Goal: Navigation & Orientation: Find specific page/section

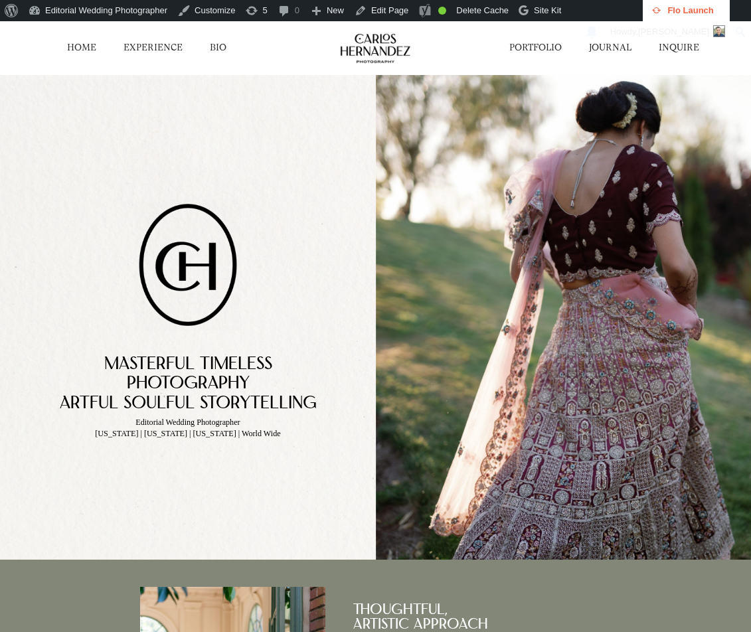
click at [604, 46] on link "JOURNAL" at bounding box center [610, 48] width 43 height 13
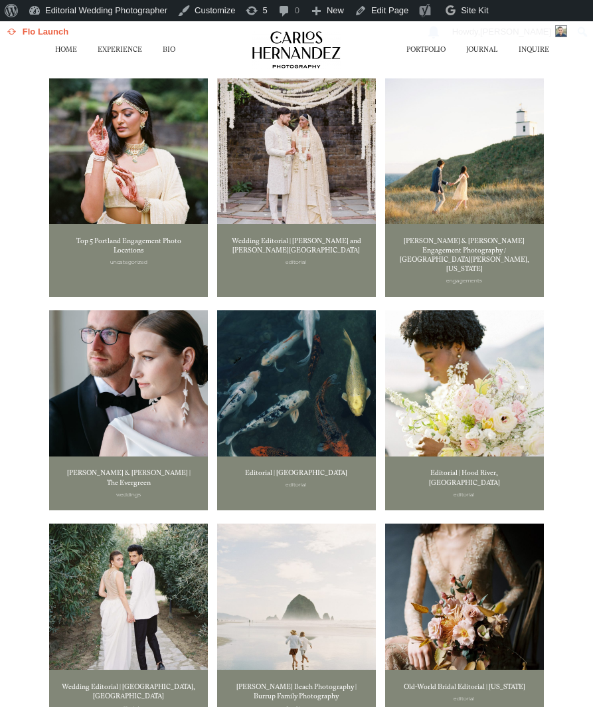
scroll to position [341, 0]
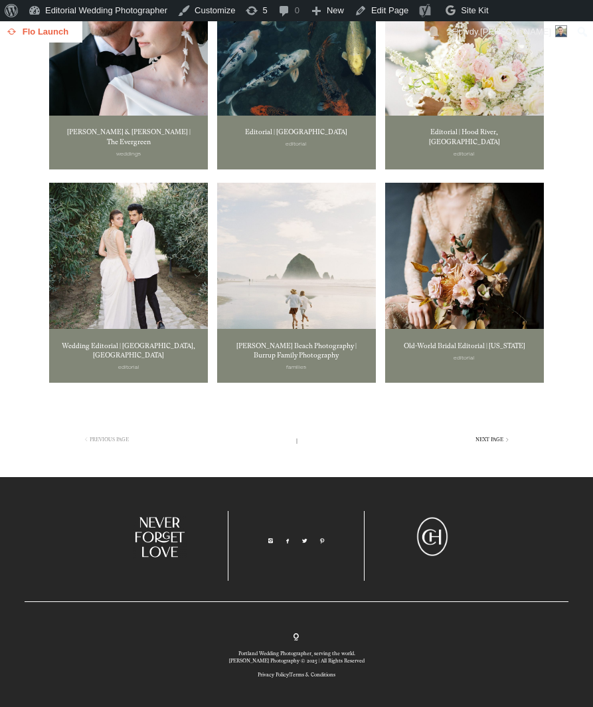
click at [493, 436] on link "NEXT PAGE" at bounding box center [493, 439] width 35 height 6
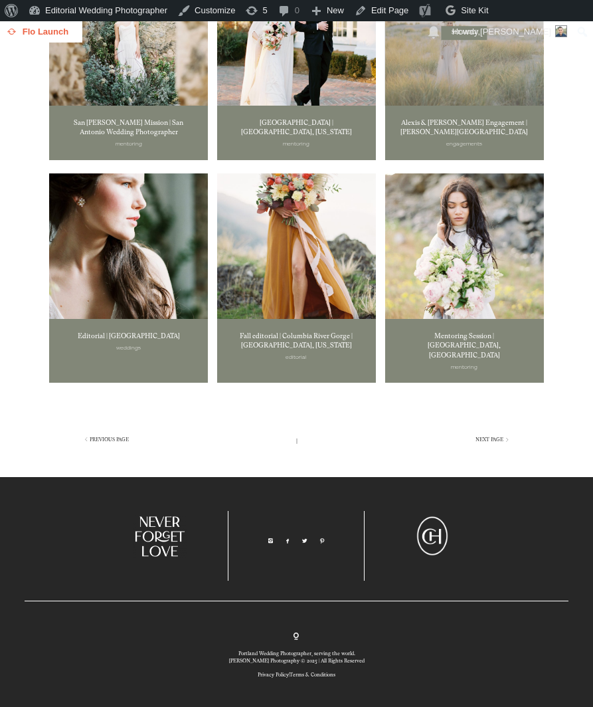
scroll to position [351, 0]
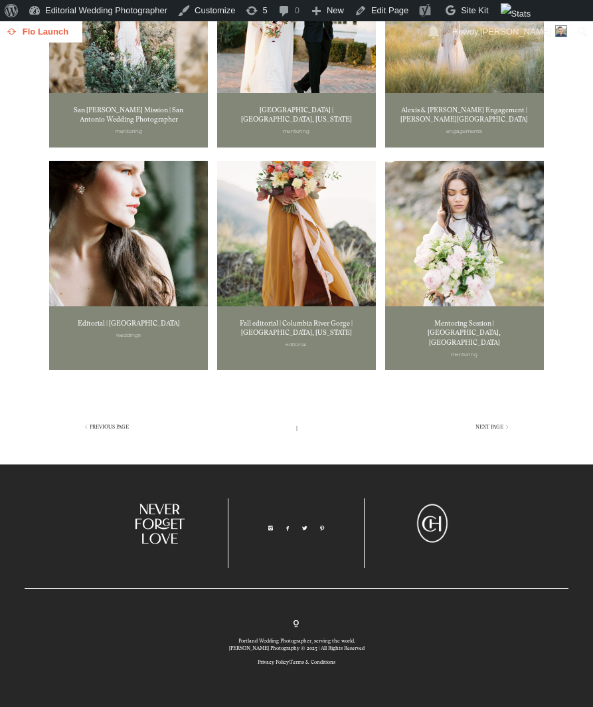
click at [486, 412] on div "PREVIOUS PAGE NEXT PAGE" at bounding box center [297, 423] width 544 height 81
click at [489, 424] on link "NEXT PAGE" at bounding box center [493, 427] width 35 height 6
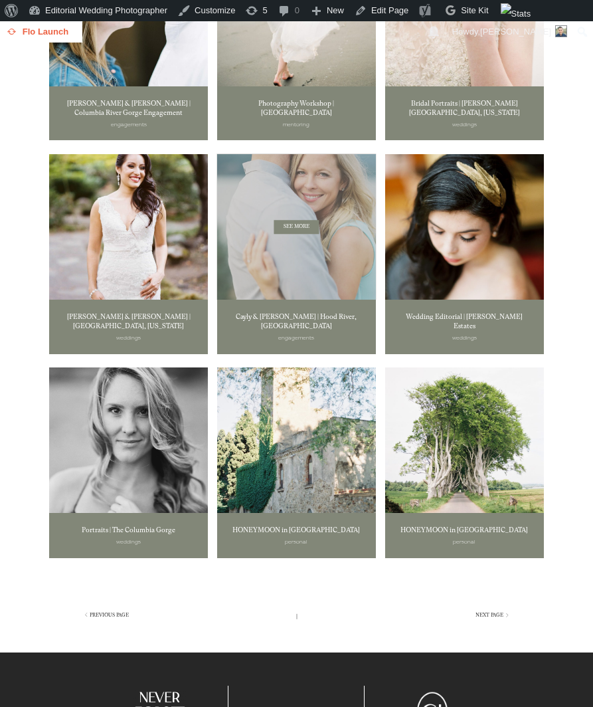
scroll to position [331, 0]
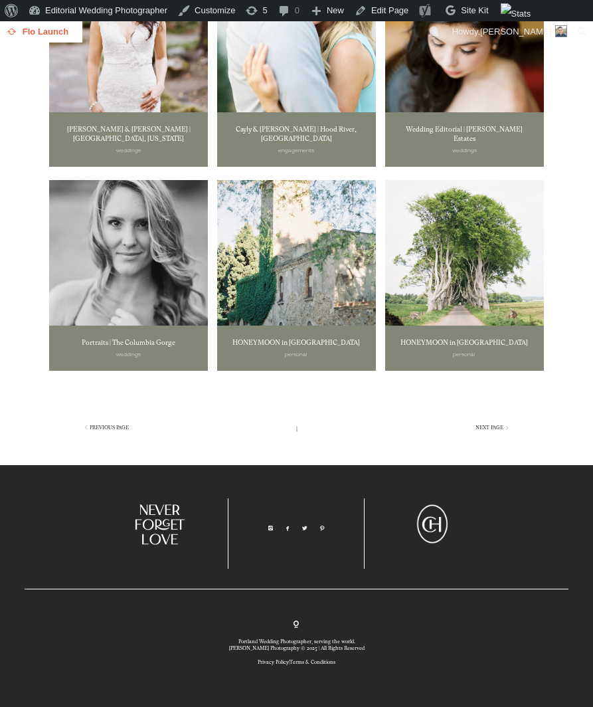
click at [494, 419] on div "PREVIOUS PAGE NEXT PAGE" at bounding box center [297, 424] width 544 height 81
click at [495, 424] on link "NEXT PAGE" at bounding box center [493, 427] width 35 height 6
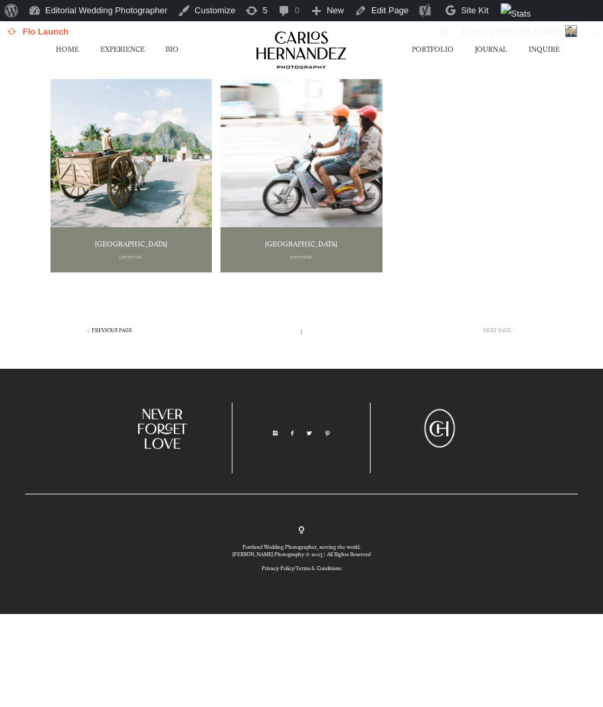
click at [110, 327] on link "PREVIOUS PAGE" at bounding box center [108, 330] width 48 height 6
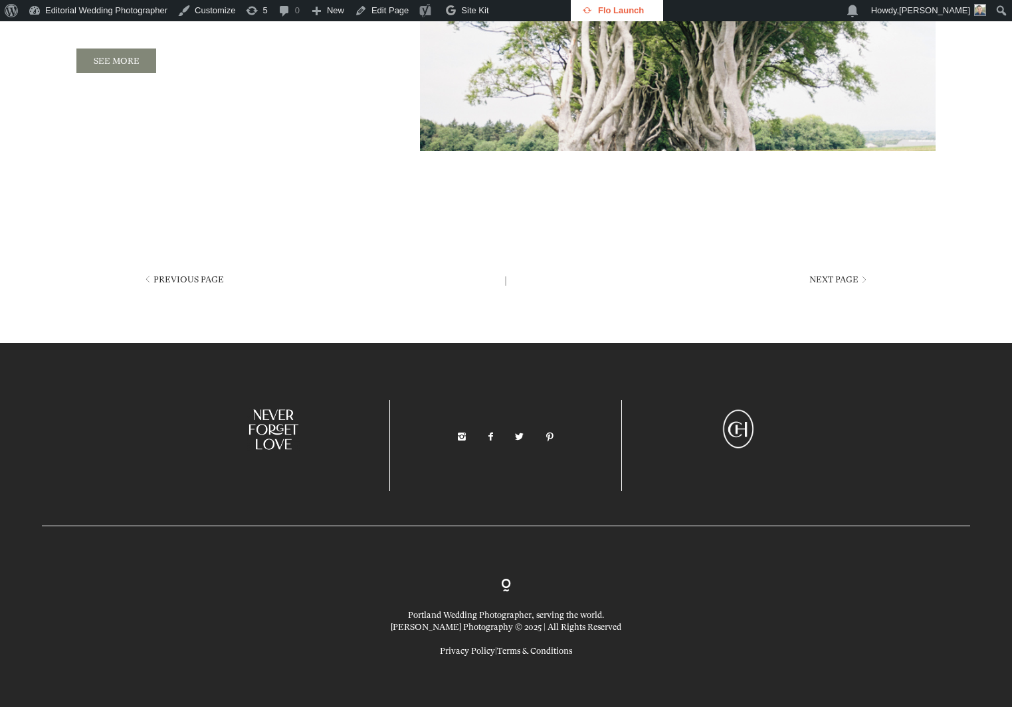
scroll to position [3353, 0]
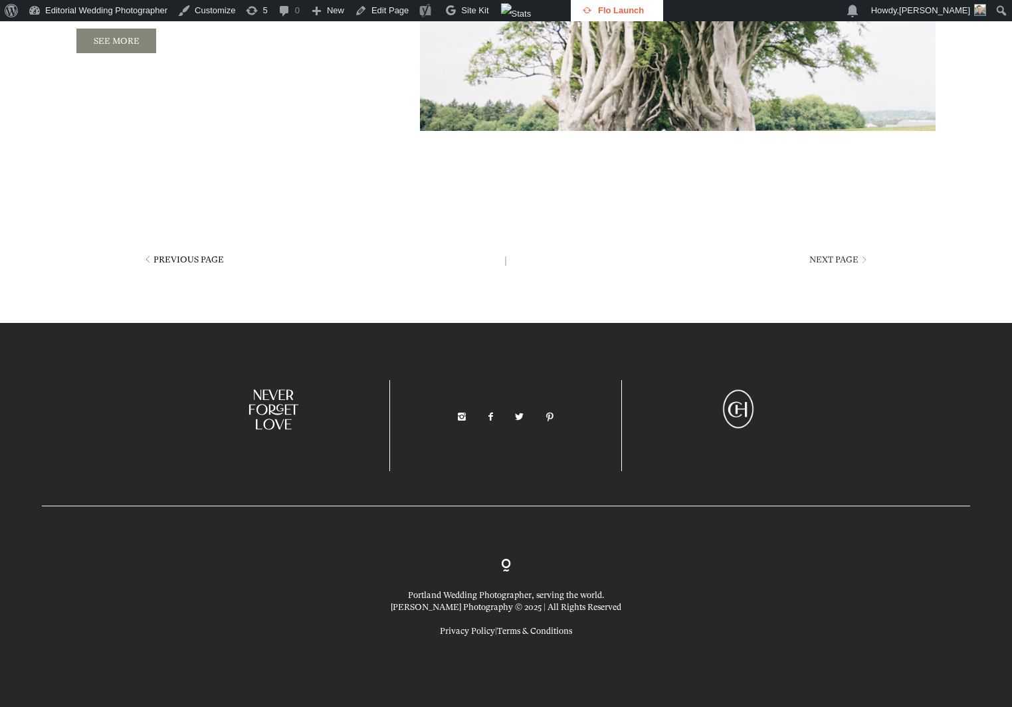
click at [176, 256] on link "PREVIOUS PAGE" at bounding box center [182, 259] width 82 height 10
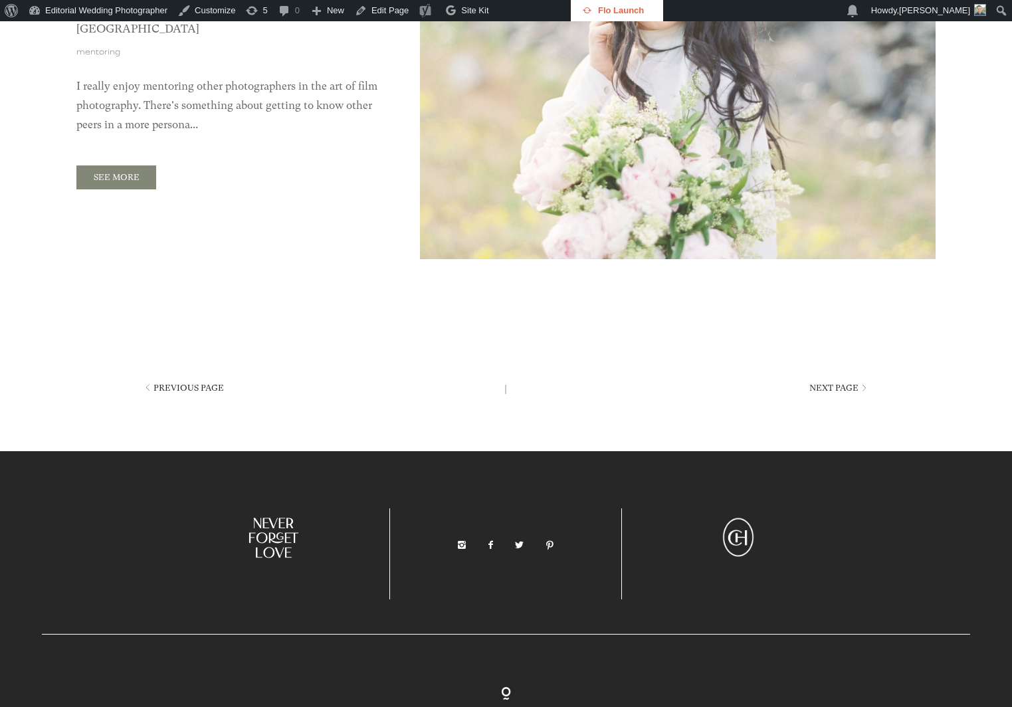
scroll to position [3154, 0]
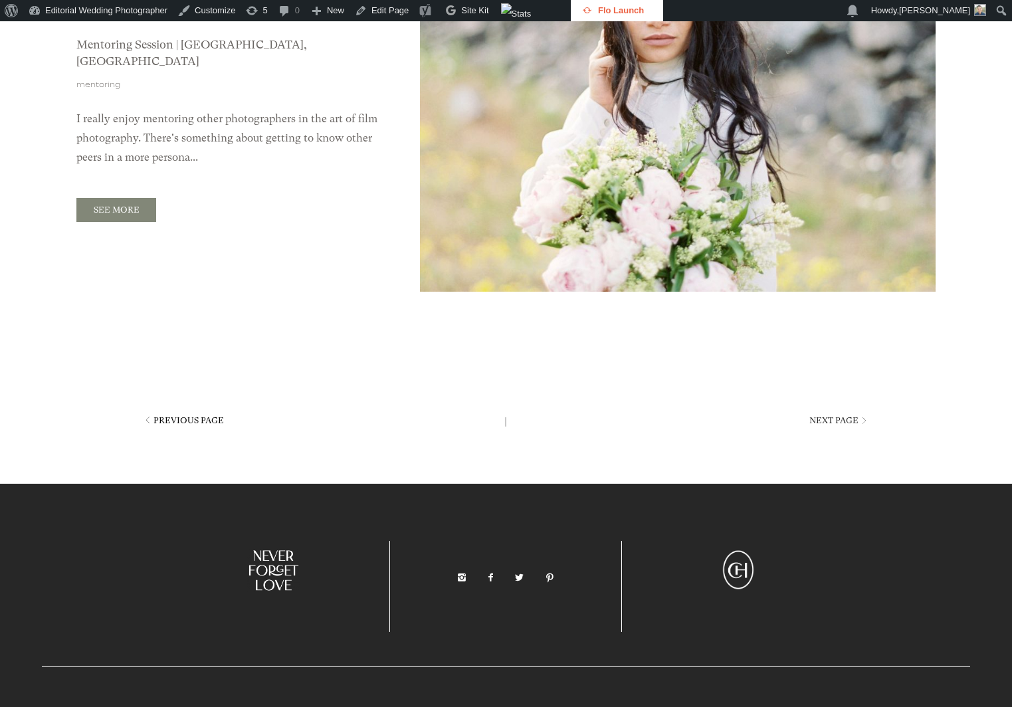
click at [191, 425] on link "PREVIOUS PAGE" at bounding box center [182, 420] width 82 height 10
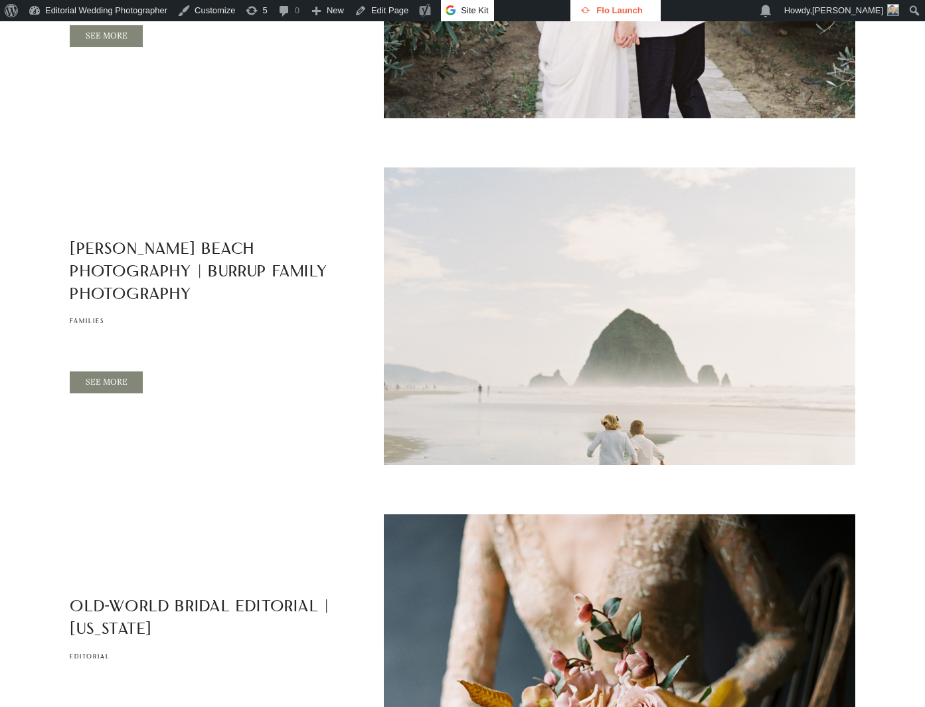
scroll to position [2347, 0]
